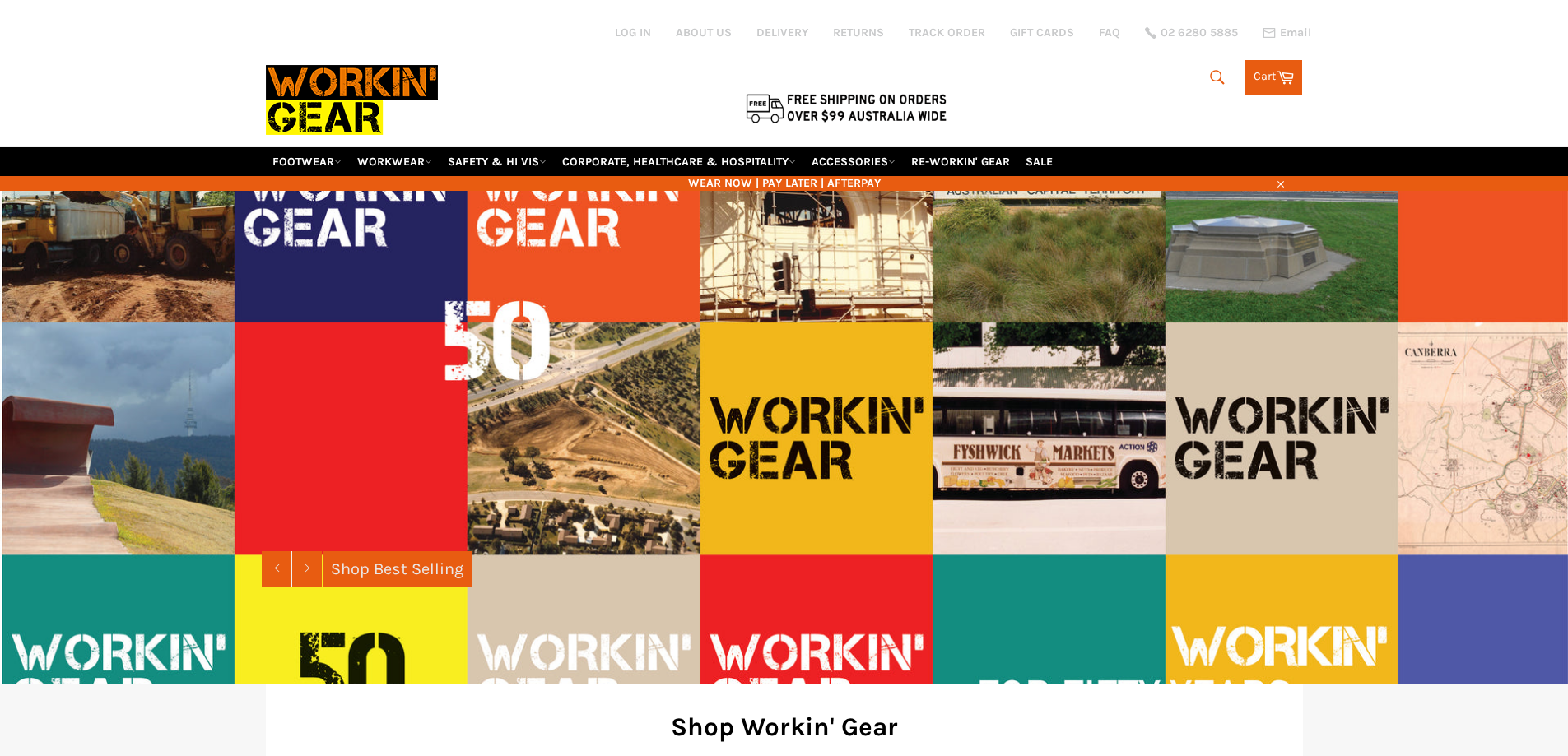
click at [1215, 72] on icon "submit" at bounding box center [1217, 77] width 18 height 18
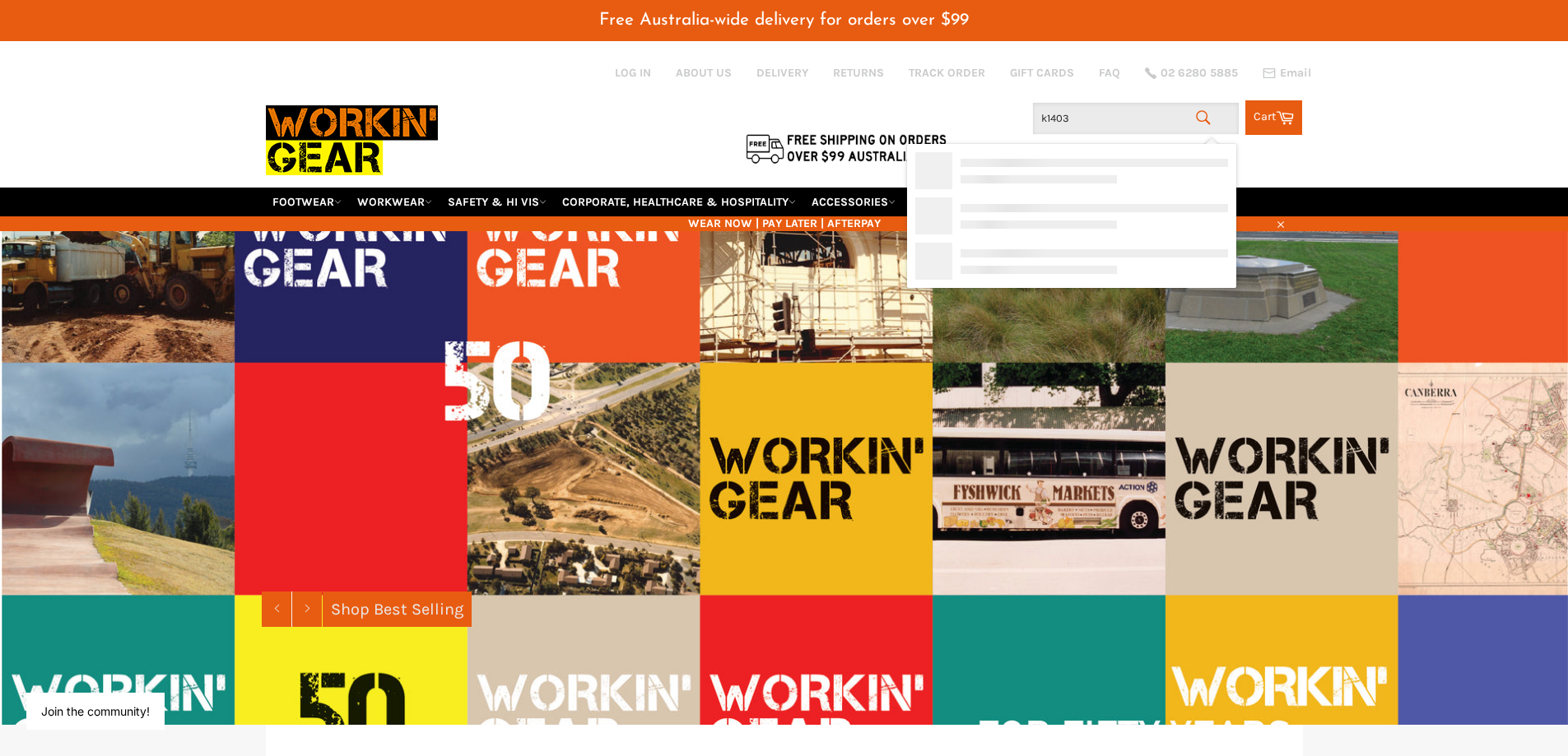
type input "k14030"
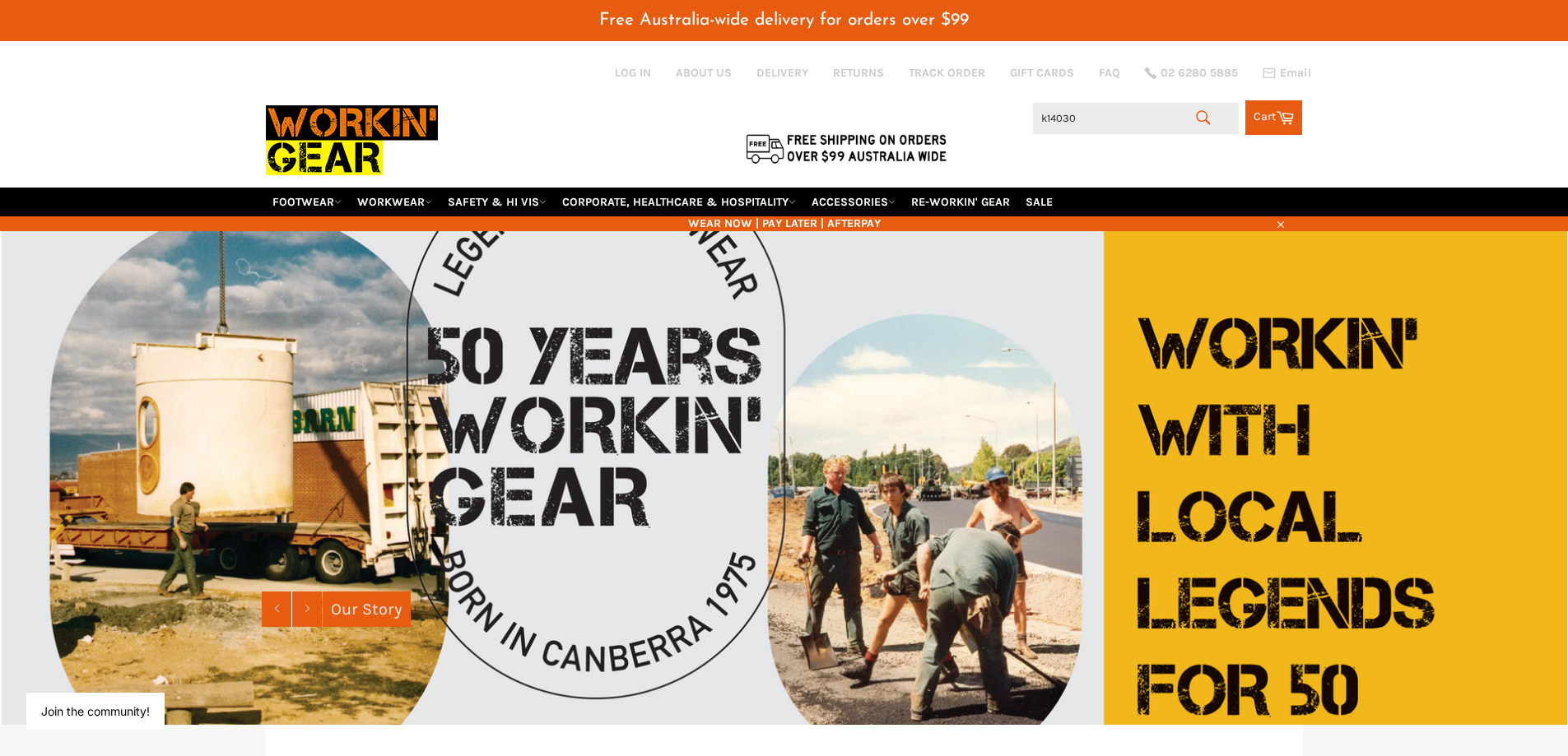
click at [1202, 117] on icon "submit" at bounding box center [1203, 118] width 18 height 18
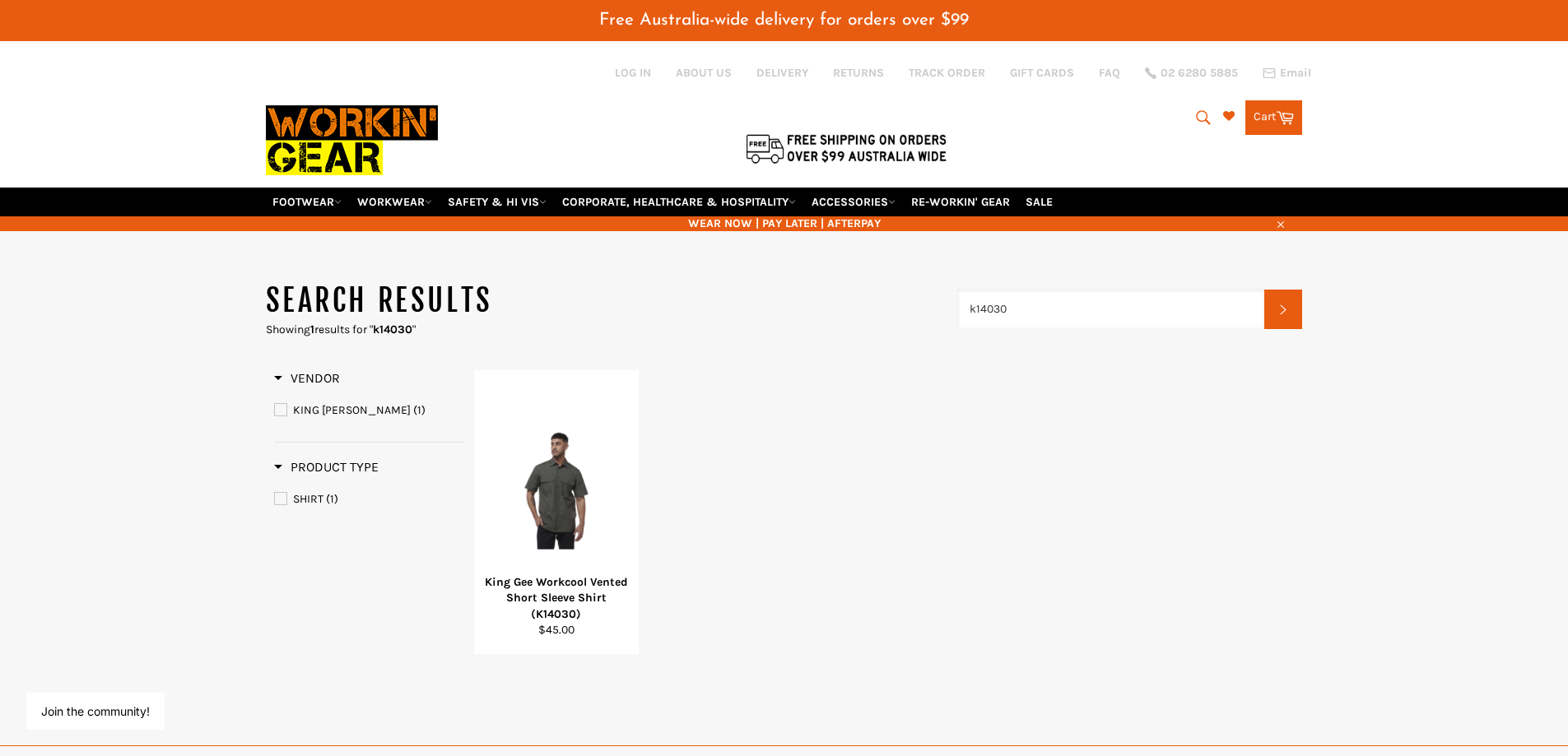
drag, startPoint x: 1006, startPoint y: 308, endPoint x: 893, endPoint y: 310, distance: 113.0
click at [895, 311] on header "Search results Showing 1 results for " k14030 " k14030 Search" at bounding box center [784, 308] width 1037 height 56
click at [1106, 312] on input "ws2" at bounding box center [1111, 309] width 308 height 39
click at [1148, 305] on input "ws2" at bounding box center [1111, 309] width 308 height 39
drag, startPoint x: 954, startPoint y: 311, endPoint x: 842, endPoint y: 309, distance: 112.0
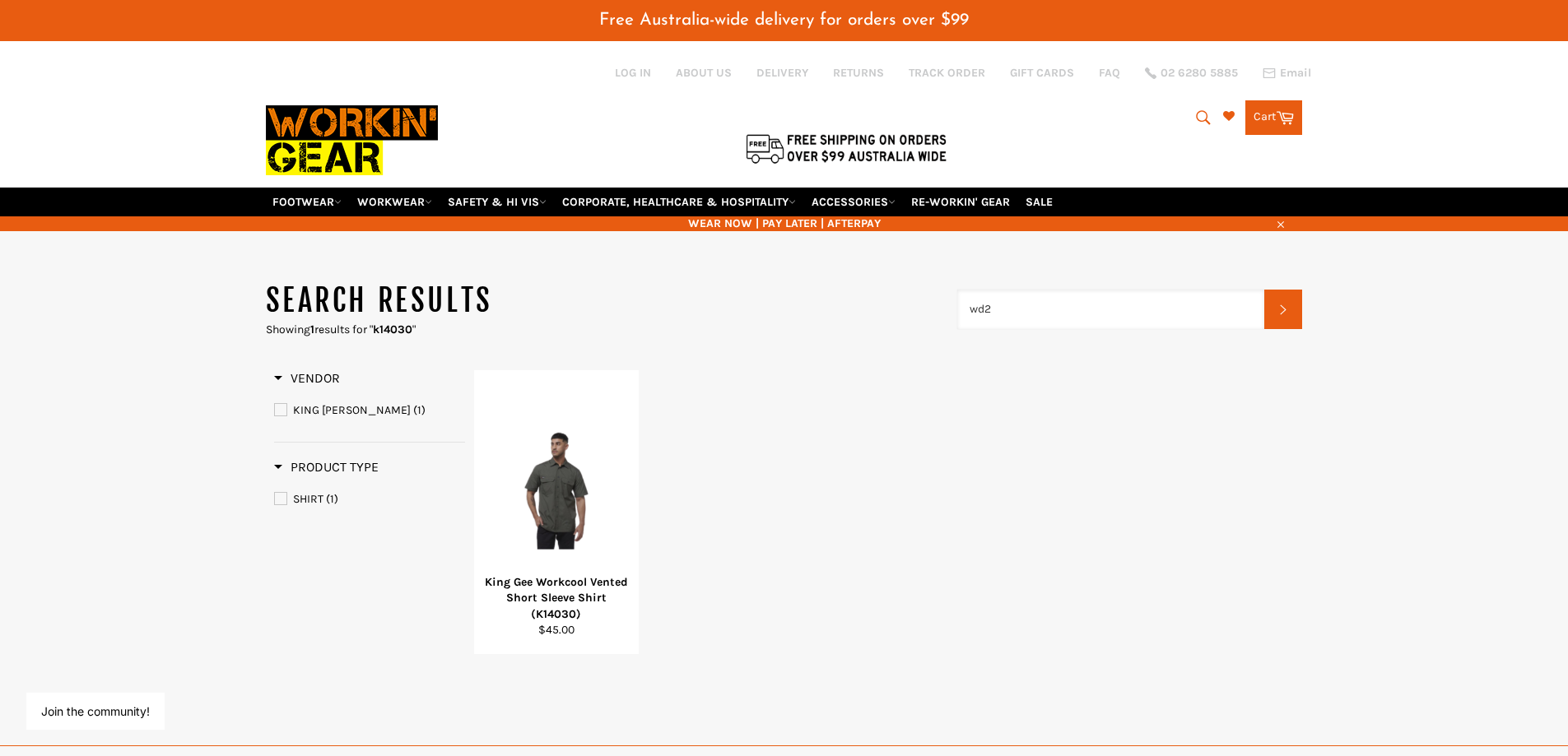
click at [842, 310] on header "Search results Showing 1 results for " k14030 " wd2 Search" at bounding box center [784, 308] width 1037 height 56
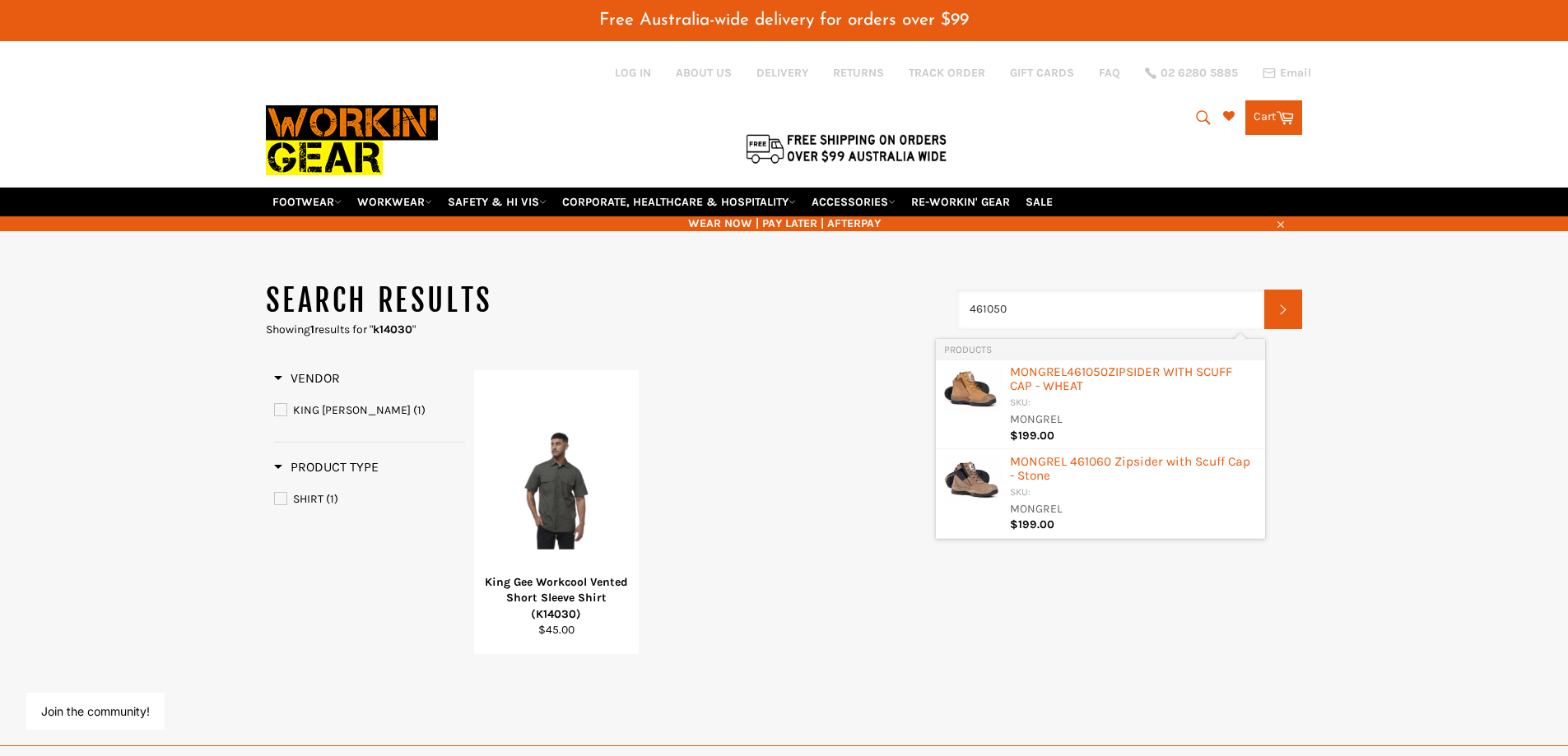
type input "461050"
